Goal: Transaction & Acquisition: Purchase product/service

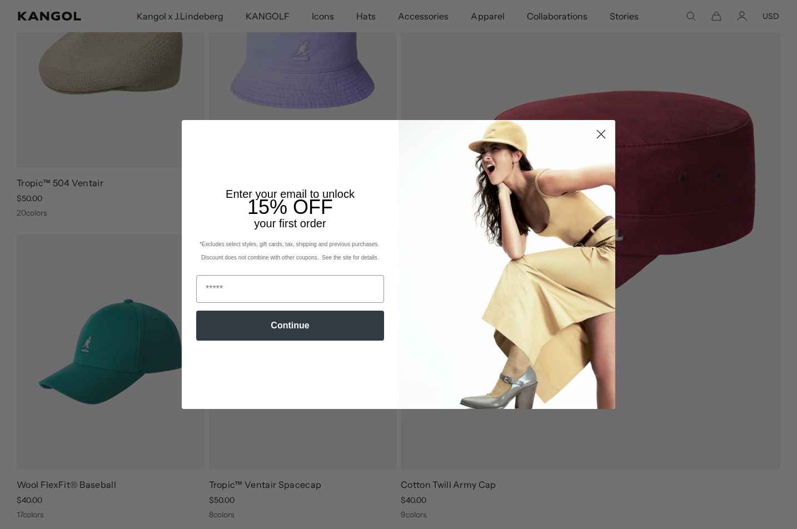
click at [602, 131] on circle "Close dialog" at bounding box center [601, 134] width 18 height 18
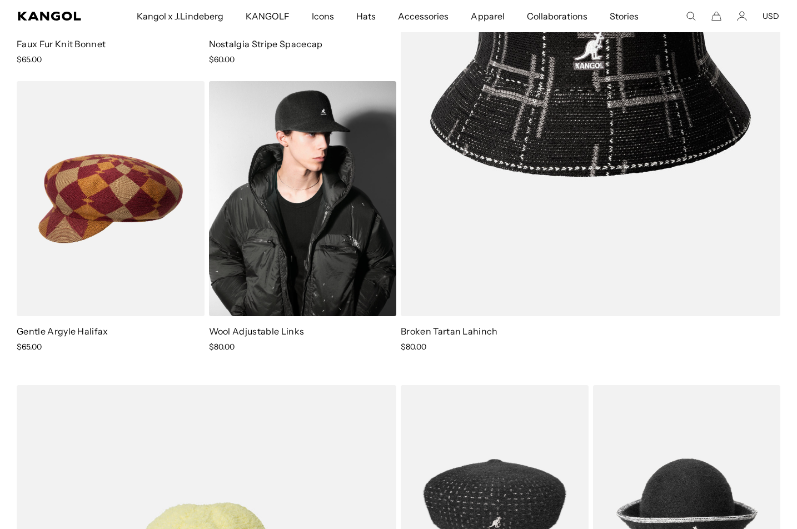
click at [278, 238] on img at bounding box center [303, 199] width 188 height 236
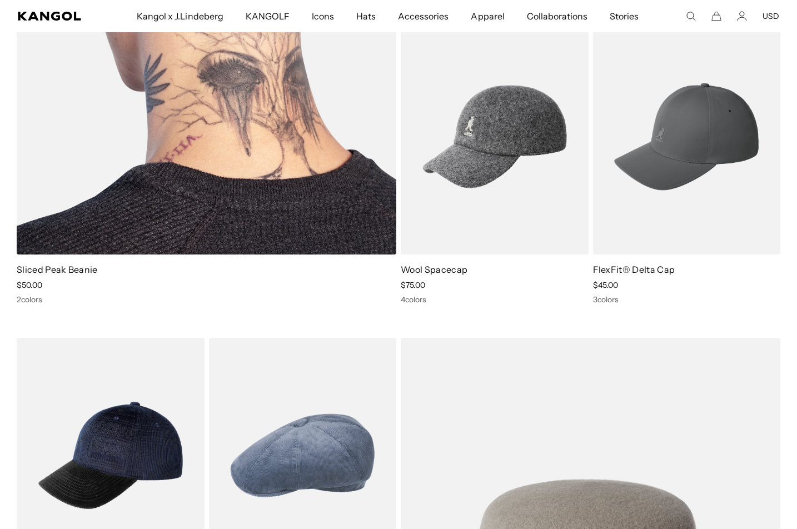
click at [68, 262] on div "Sliced Peak Beanie Sale Price $50.00 2 colors" at bounding box center [207, 10] width 380 height 587
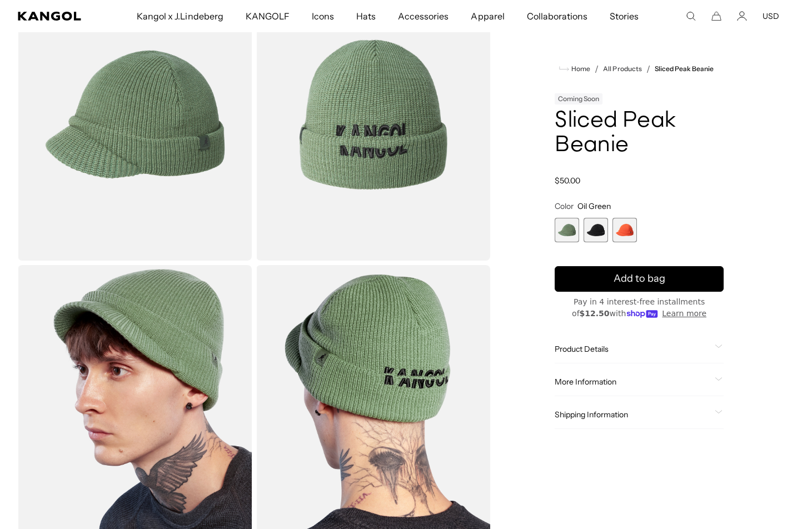
scroll to position [0, 229]
